Goal: Task Accomplishment & Management: Complete application form

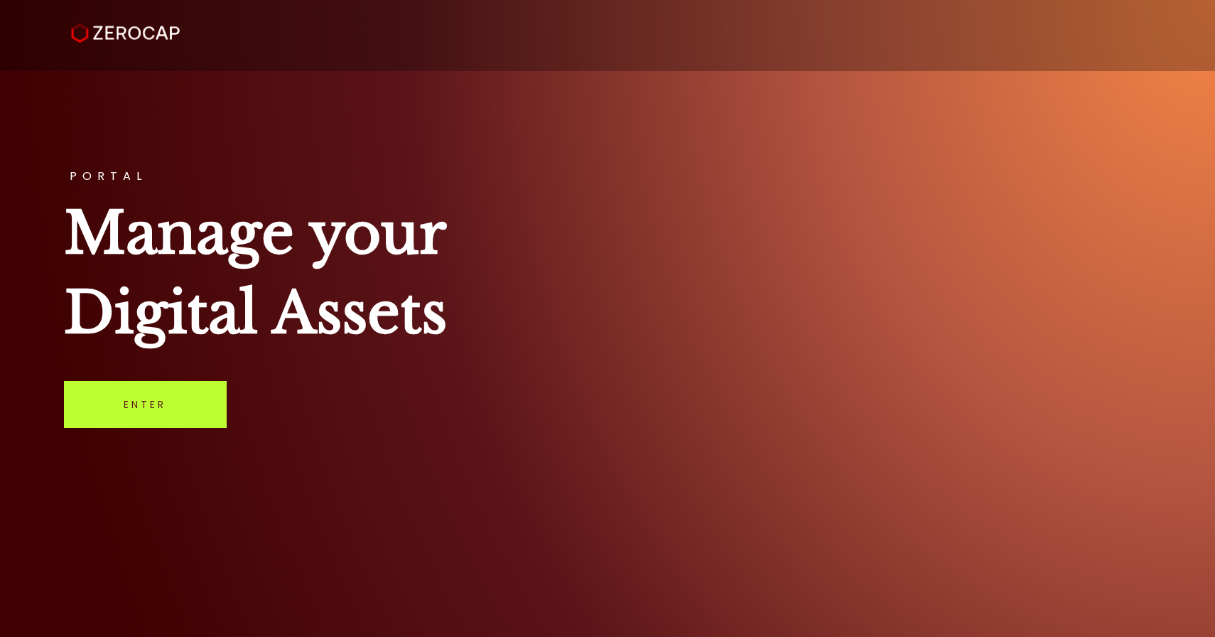
click at [173, 410] on link "Enter" at bounding box center [145, 404] width 163 height 47
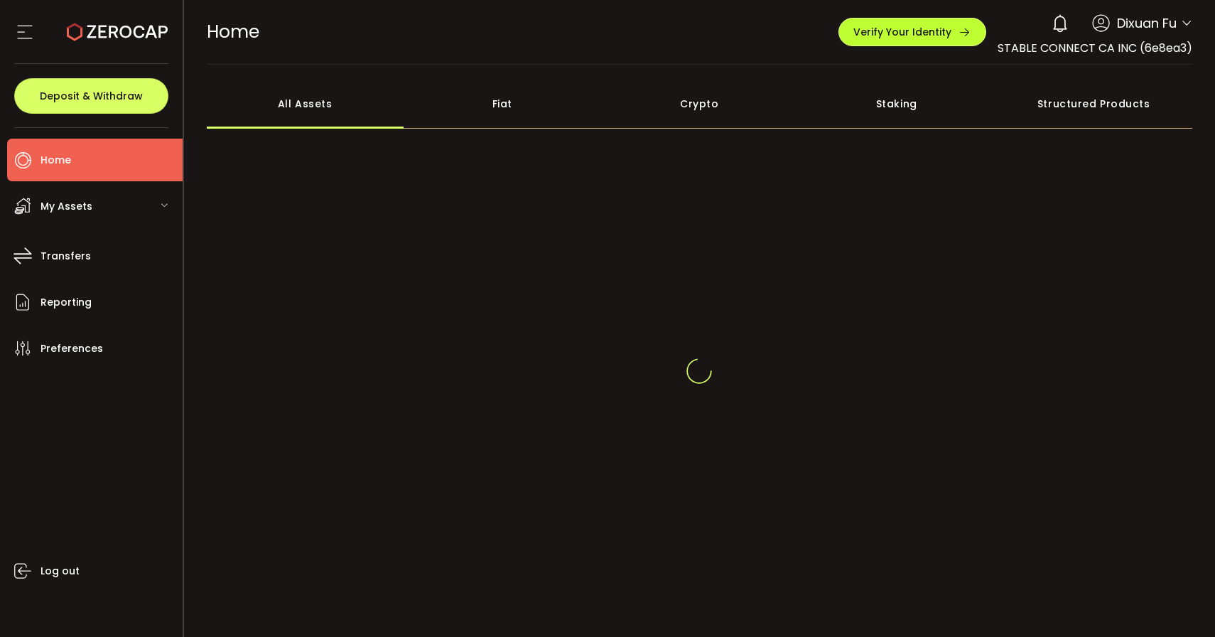
click at [871, 34] on span "Verify Your Identity" at bounding box center [903, 32] width 98 height 10
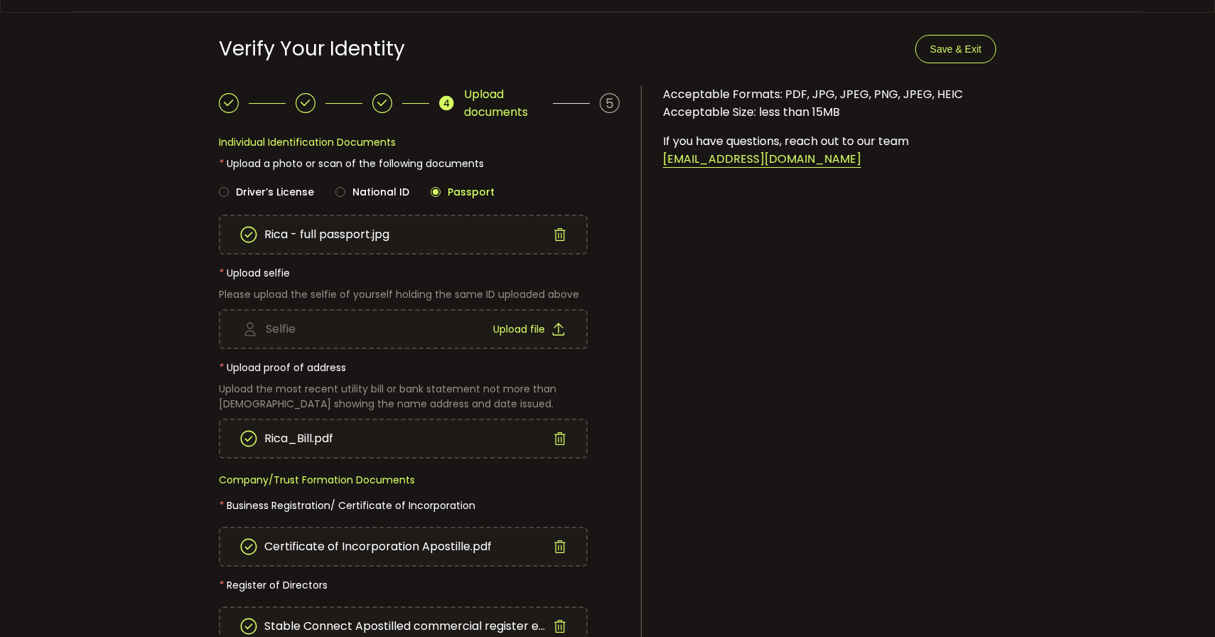
scroll to position [69, 0]
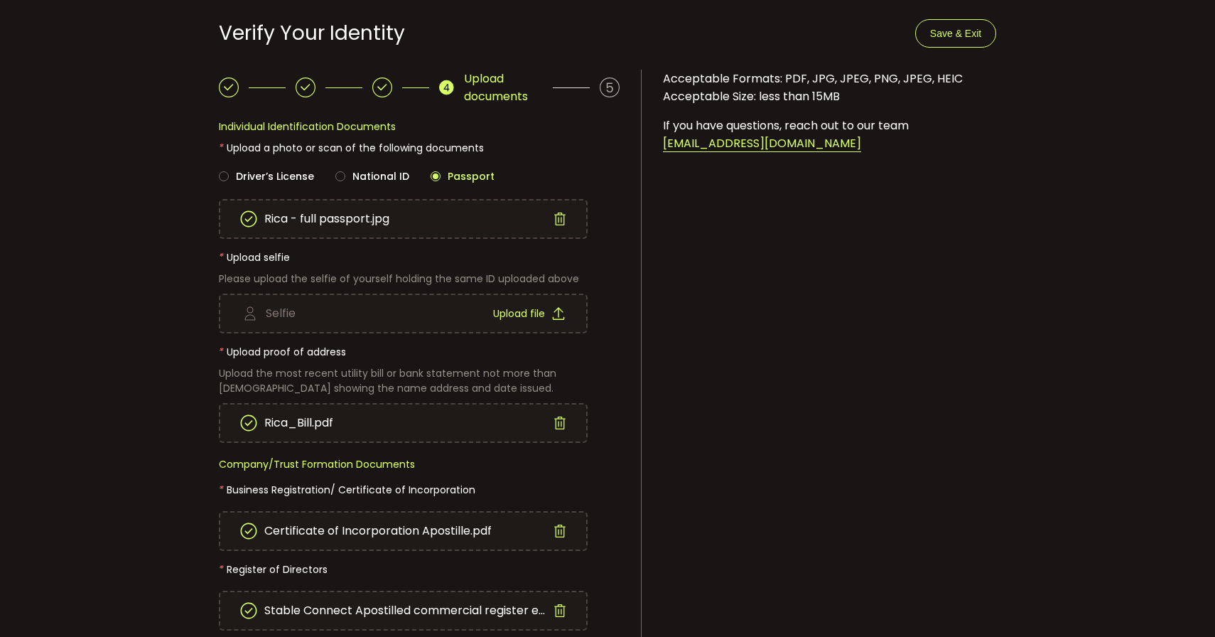
click at [353, 277] on div "Selfie Upload file" at bounding box center [419, 286] width 401 height 95
drag, startPoint x: 254, startPoint y: 279, endPoint x: 582, endPoint y: 277, distance: 328.4
click at [582, 277] on div "Selfie Upload file" at bounding box center [419, 286] width 401 height 95
